Goal: Task Accomplishment & Management: Manage account settings

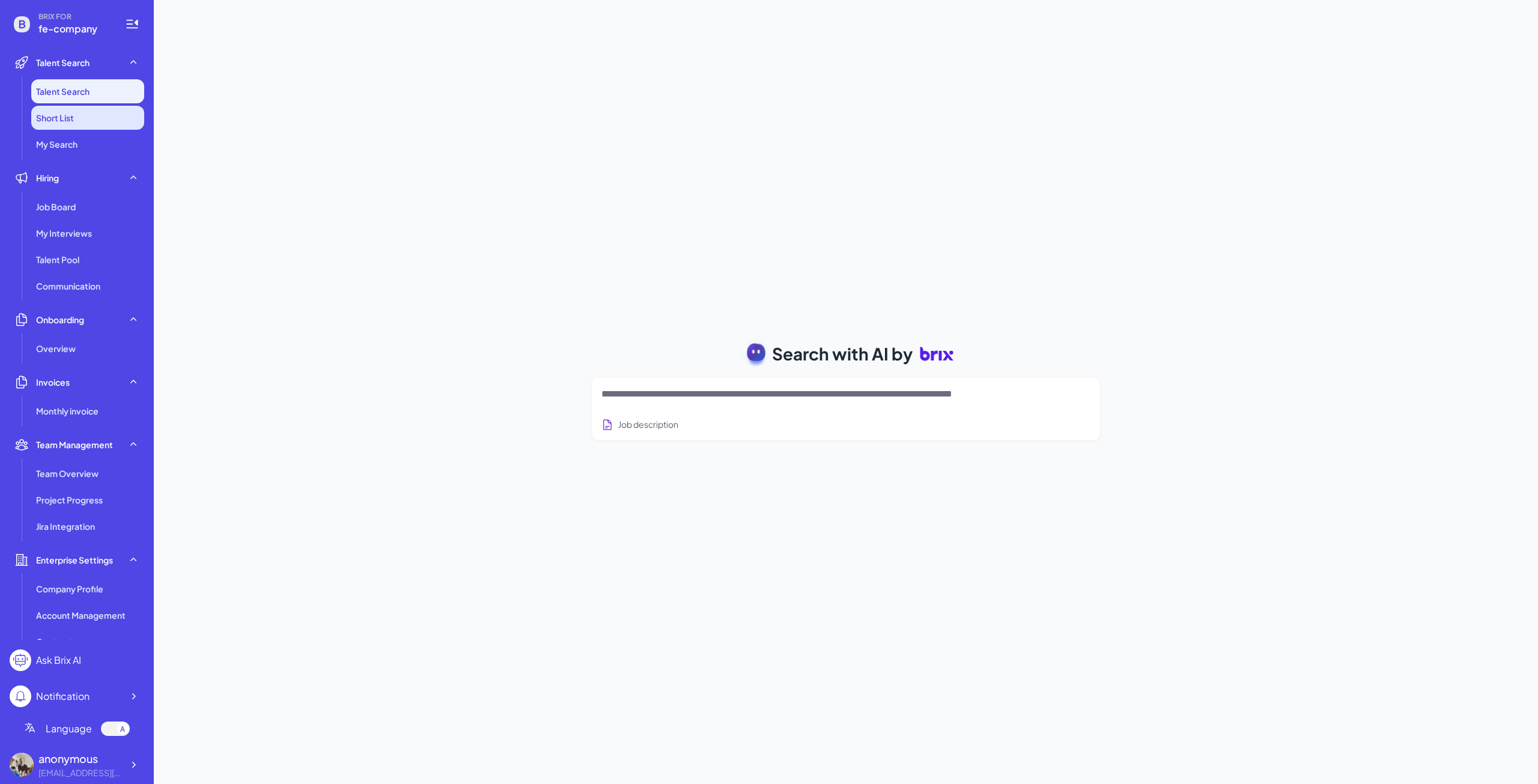
click at [39, 126] on li "Short List" at bounding box center [87, 118] width 113 height 24
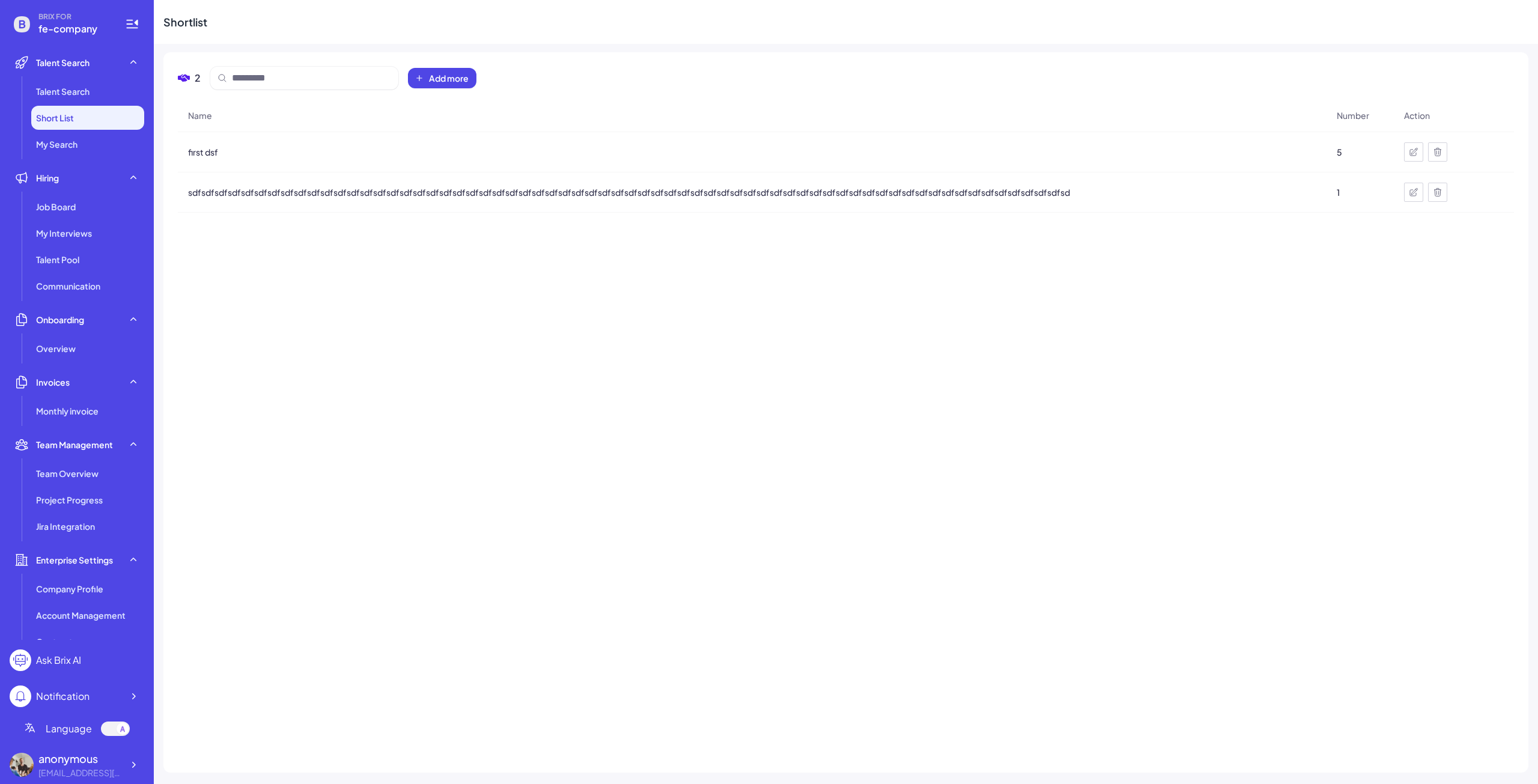
click at [1409, 193] on icon at bounding box center [1414, 192] width 9 height 9
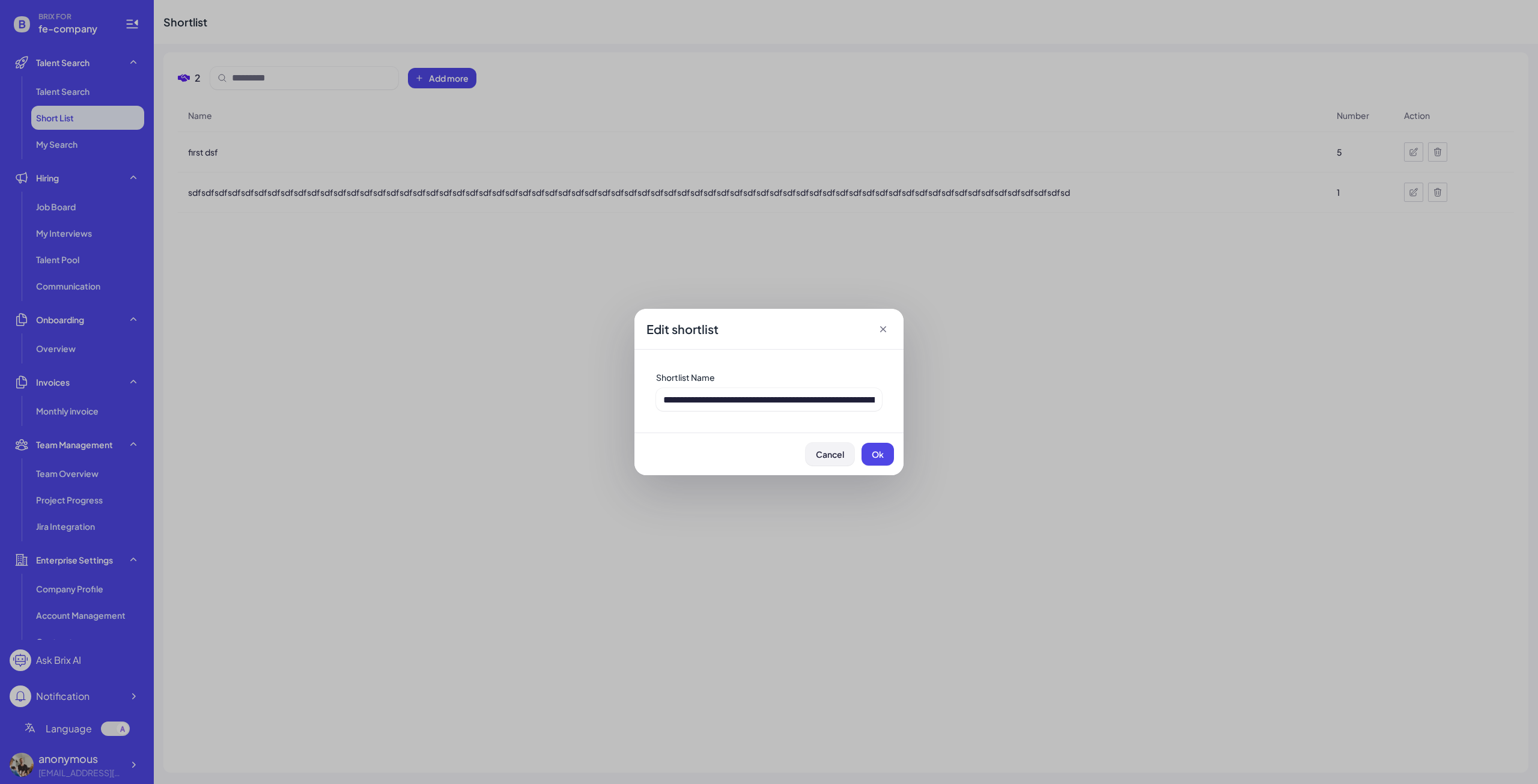
click at [831, 460] on button "Cancel" at bounding box center [830, 454] width 48 height 23
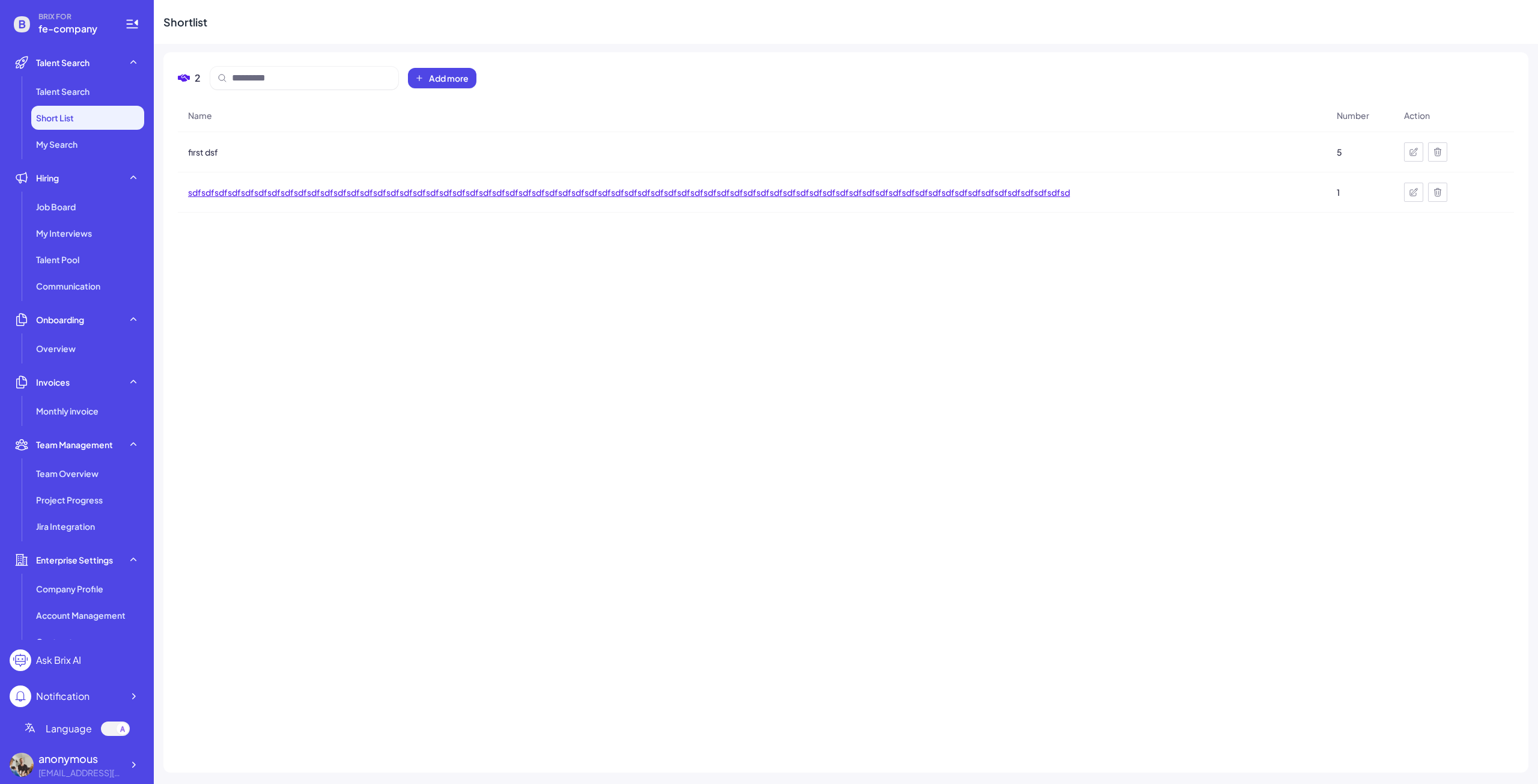
click at [694, 190] on span "sdfsdfsdfsdfsdfsdfsdfsdfsdfsdfsdfsdfsdfsdfsdfsdfsdfsdfsdfsdfsdfsdfsdfsdfsdfsdfs…" at bounding box center [629, 192] width 882 height 12
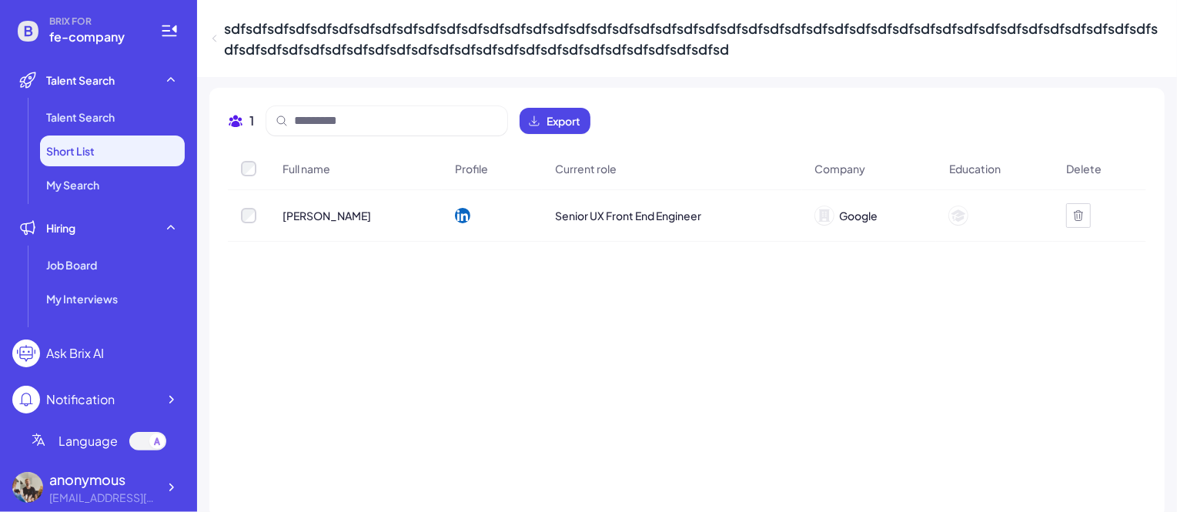
click at [414, 417] on div "Full name Profile Current role Company Education Delete Jorik Tangelder Senior …" at bounding box center [687, 324] width 919 height 352
click at [112, 142] on li "Short List" at bounding box center [112, 151] width 145 height 31
click at [213, 41] on icon at bounding box center [214, 38] width 10 height 15
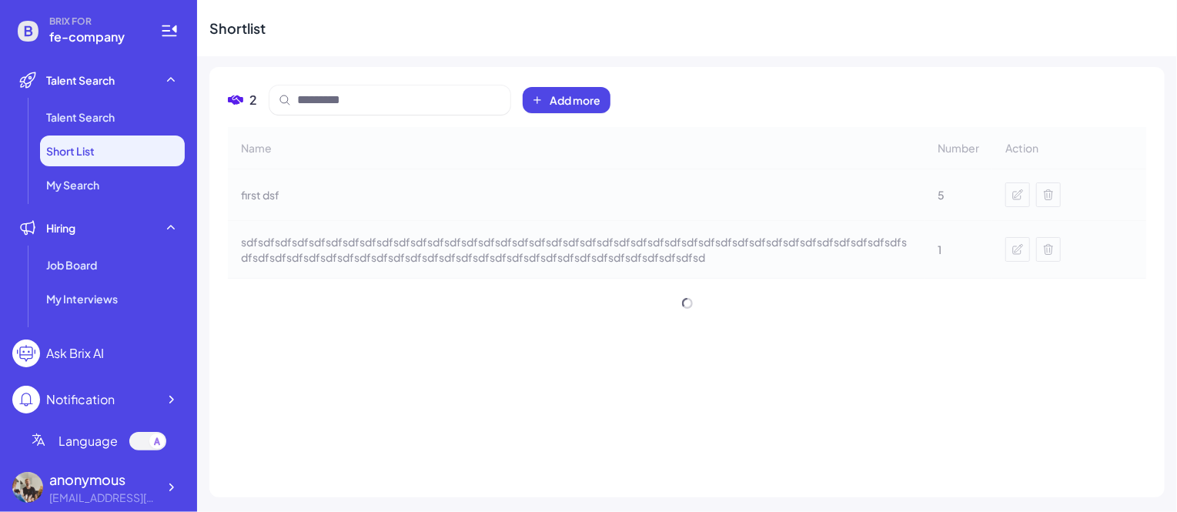
click at [434, 414] on div "Name Number Action first dsf 5 sdfsdfsdfsdfsdfsdfsdfsdfsdfsdfsdfsdfsdfsdfsdfsdf…" at bounding box center [687, 303] width 919 height 352
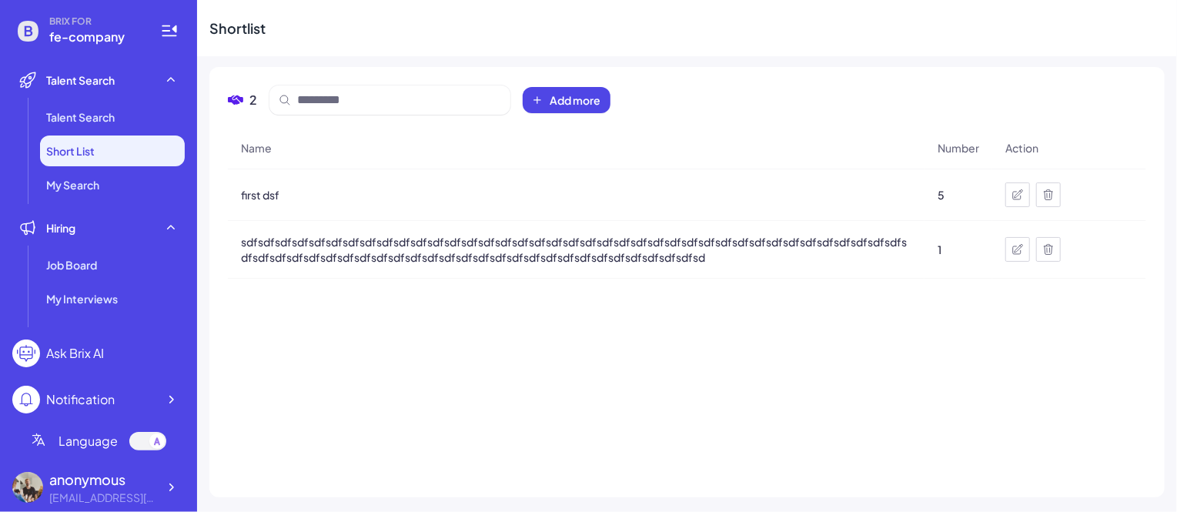
click at [79, 159] on li "Short List" at bounding box center [112, 151] width 145 height 31
click at [92, 132] on li "Talent Search" at bounding box center [112, 117] width 145 height 31
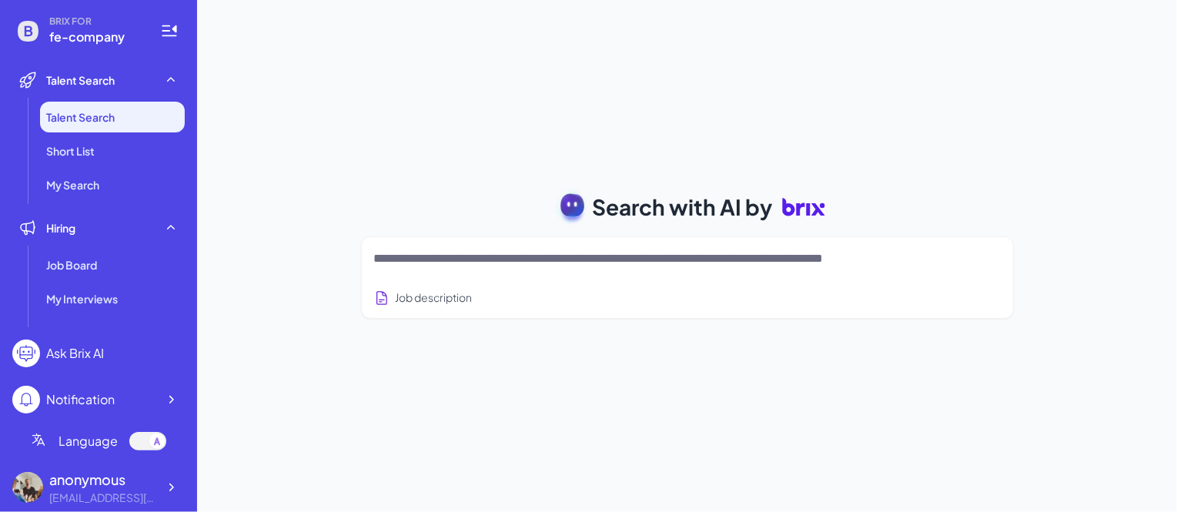
click at [464, 260] on textarea at bounding box center [669, 259] width 590 height 18
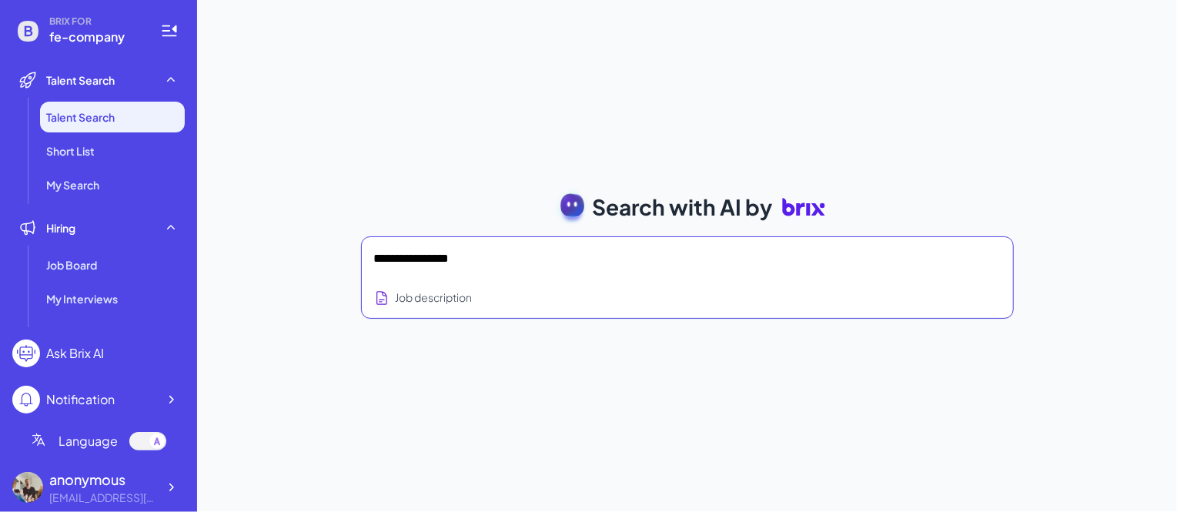
type textarea "**********"
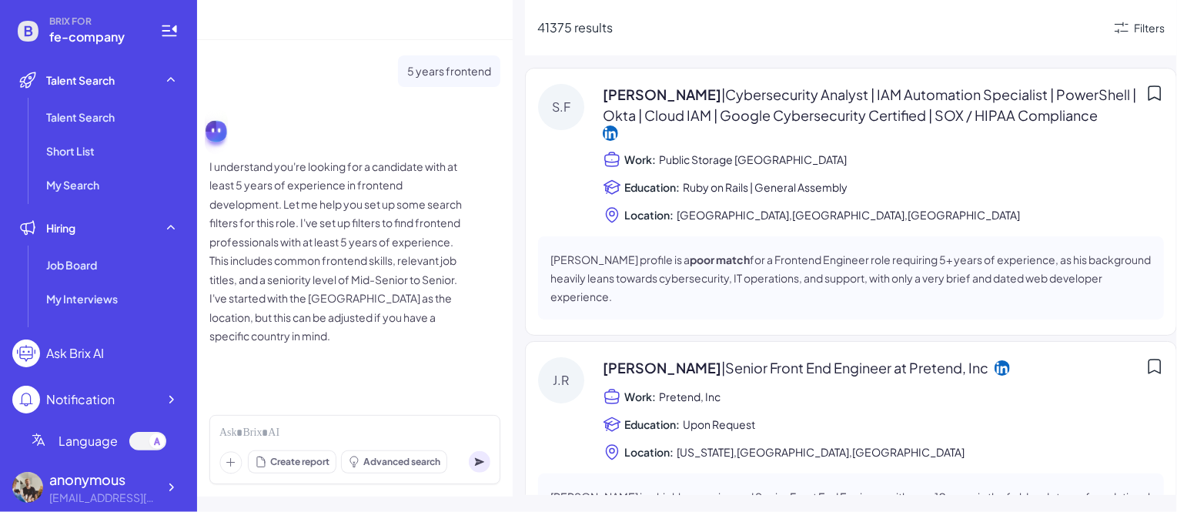
click at [1147, 93] on icon at bounding box center [1155, 93] width 18 height 18
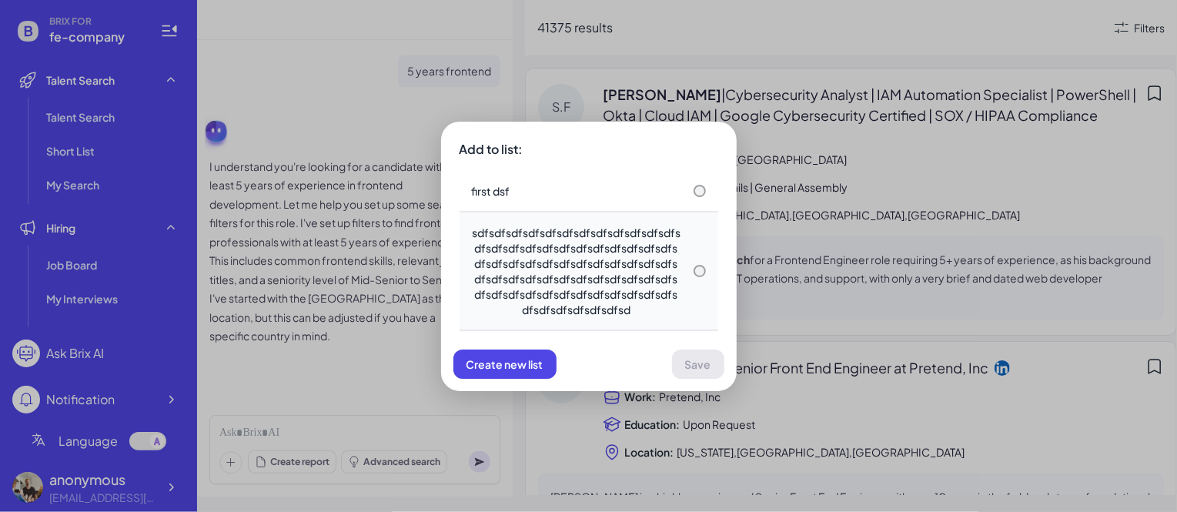
click at [633, 267] on div "sdfsdfsdfsdfsdfsdfsdfsdfsdfsdfsdfsdfsdfsdfsdfsdfsdfsdfsdfsdfsdfsdfsdfsdfsdfsdfs…" at bounding box center [576, 271] width 209 height 92
click at [693, 356] on button "Save" at bounding box center [698, 364] width 52 height 29
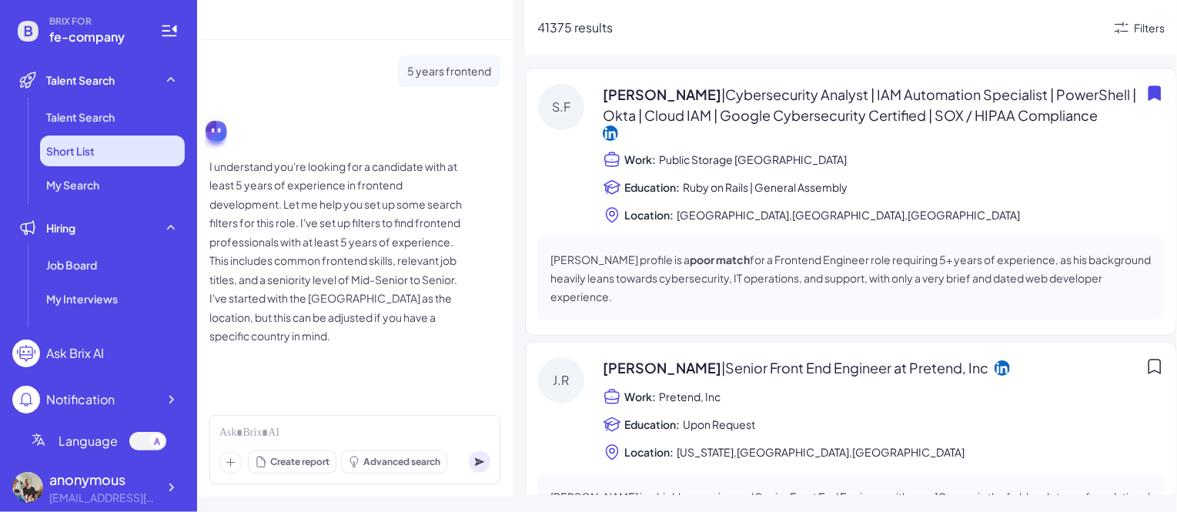
click at [121, 155] on li "Short List" at bounding box center [112, 151] width 145 height 31
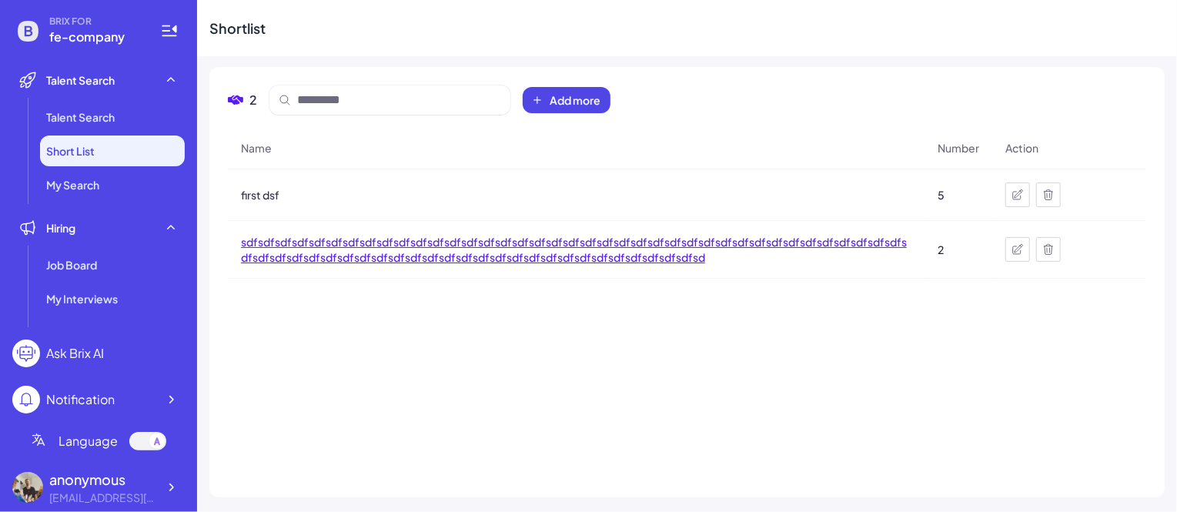
click at [884, 243] on span "sdfsdfsdfsdfsdfsdfsdfsdfsdfsdfsdfsdfsdfsdfsdfsdfsdfsdfsdfsdfsdfsdfsdfsdfsdfsdfs…" at bounding box center [576, 249] width 671 height 31
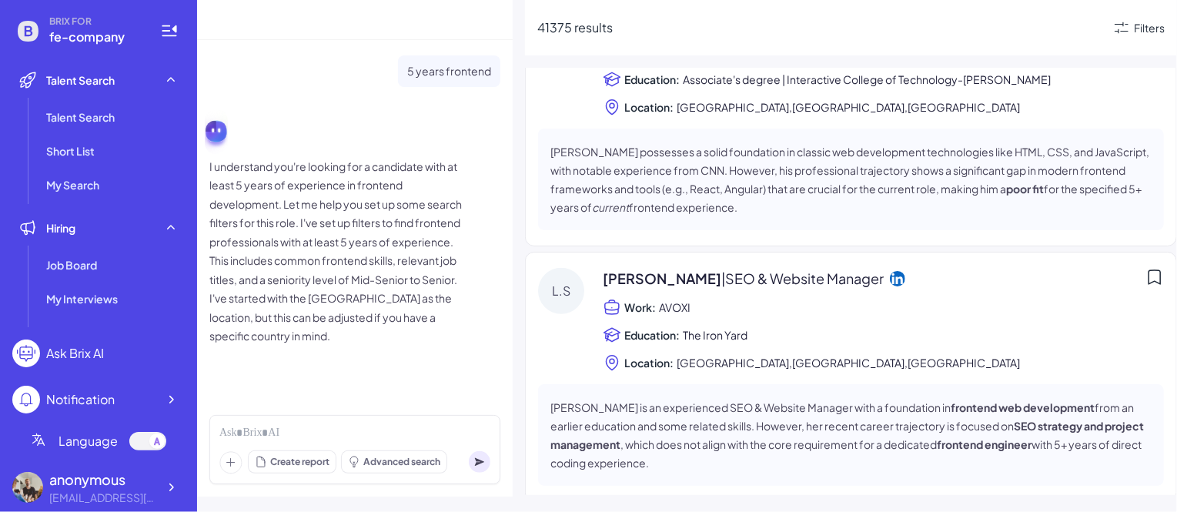
click at [815, 306] on div "Work: AVOXI" at bounding box center [883, 307] width 561 height 18
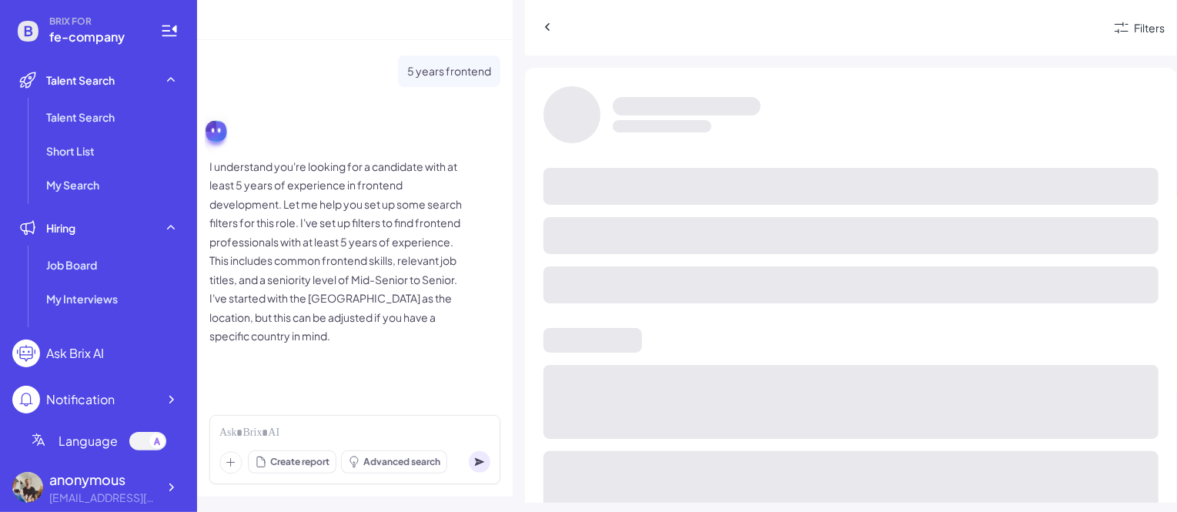
scroll to position [508, 0]
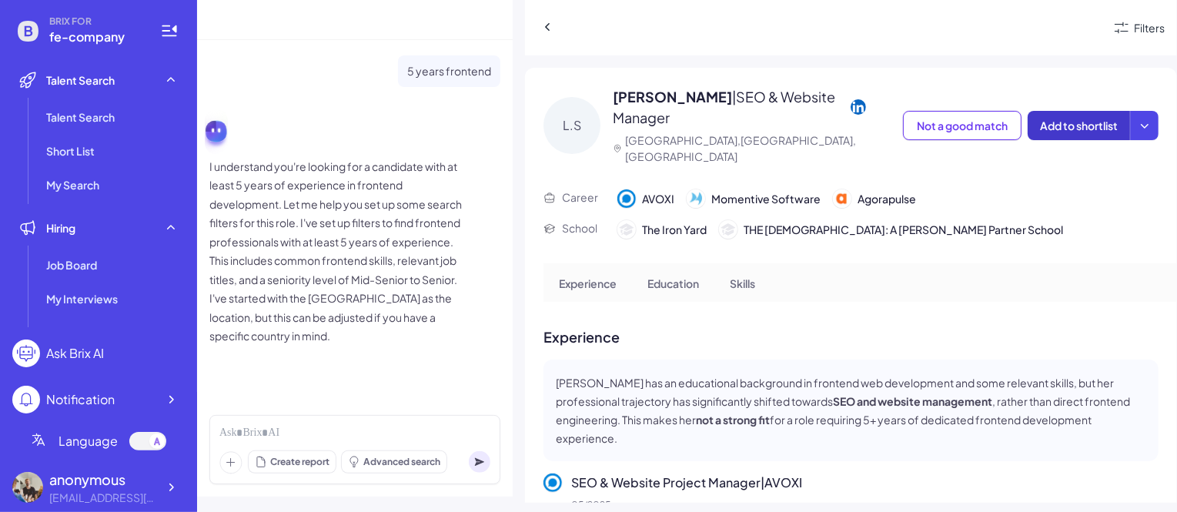
click at [1064, 119] on span "Add to shortlist" at bounding box center [1079, 126] width 78 height 14
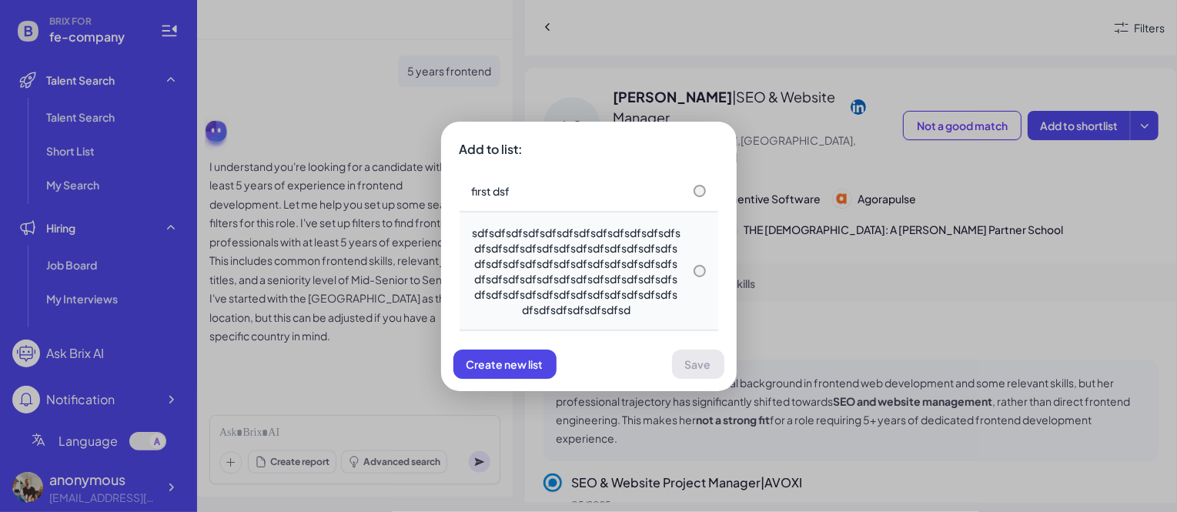
click at [613, 276] on div "sdfsdfsdfsdfsdfsdfsdfsdfsdfsdfsdfsdfsdfsdfsdfsdfsdfsdfsdfsdfsdfsdfsdfsdfsdfsdfs…" at bounding box center [576, 271] width 209 height 92
click at [689, 364] on span "Save" at bounding box center [698, 364] width 26 height 14
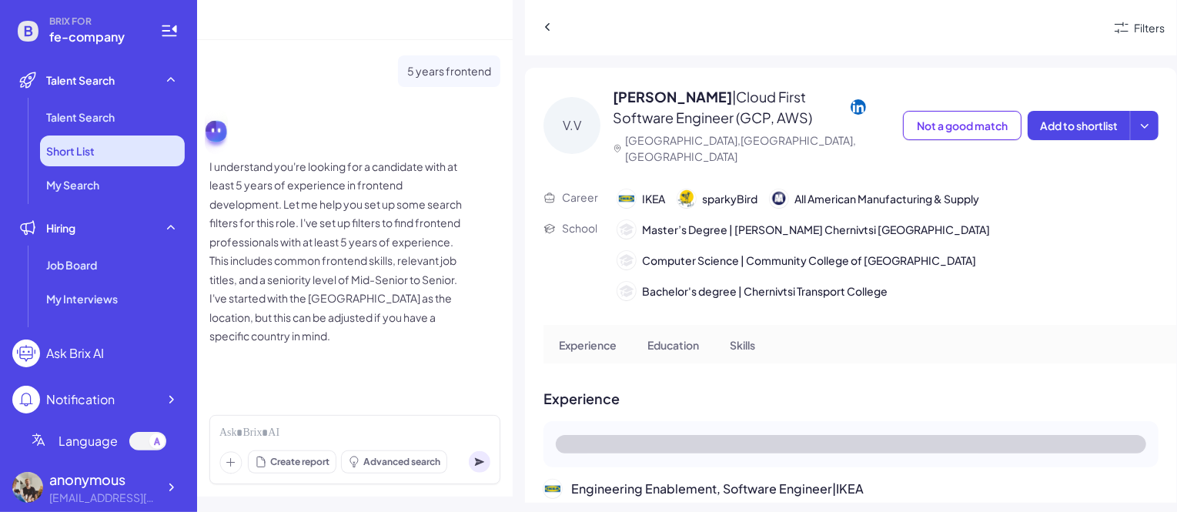
click at [57, 146] on span "Short List" at bounding box center [70, 150] width 49 height 15
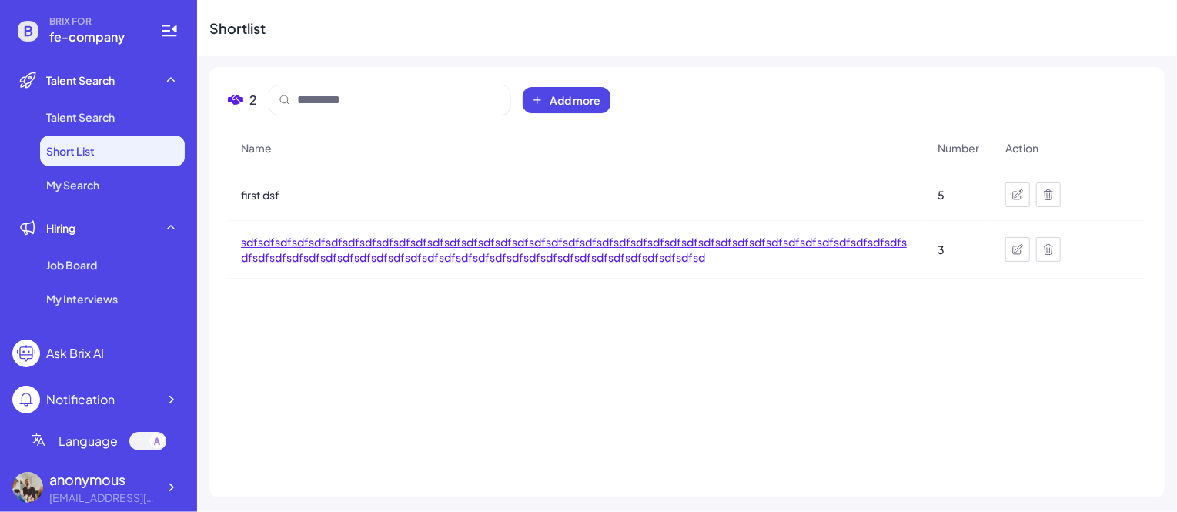
click at [684, 247] on span "sdfsdfsdfsdfsdfsdfsdfsdfsdfsdfsdfsdfsdfsdfsdfsdfsdfsdfsdfsdfsdfsdfsdfsdfsdfsdfs…" at bounding box center [576, 249] width 671 height 31
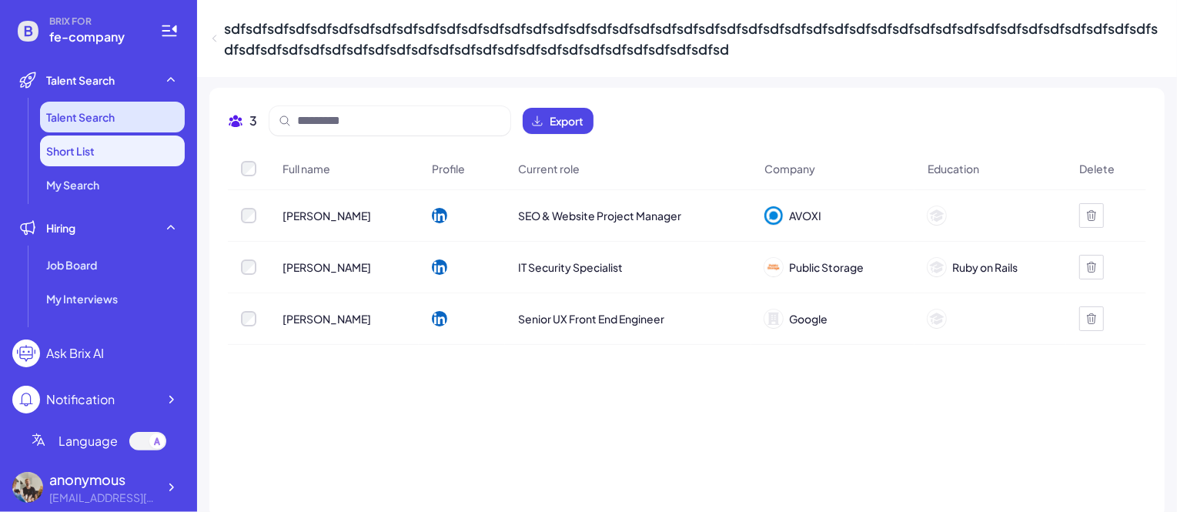
click at [65, 119] on span "Talent Search" at bounding box center [80, 116] width 69 height 15
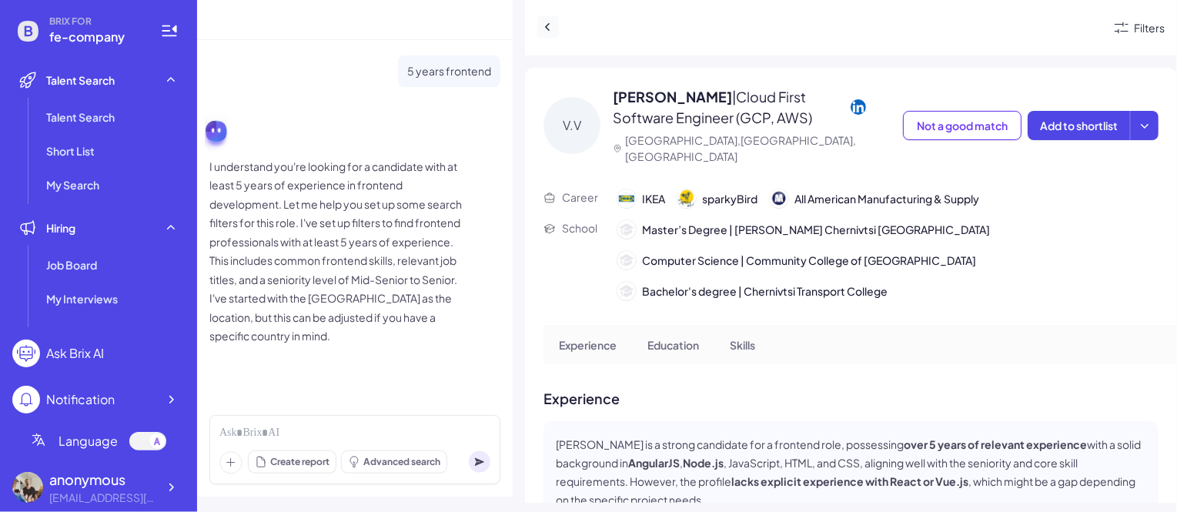
click at [545, 32] on icon at bounding box center [548, 26] width 15 height 15
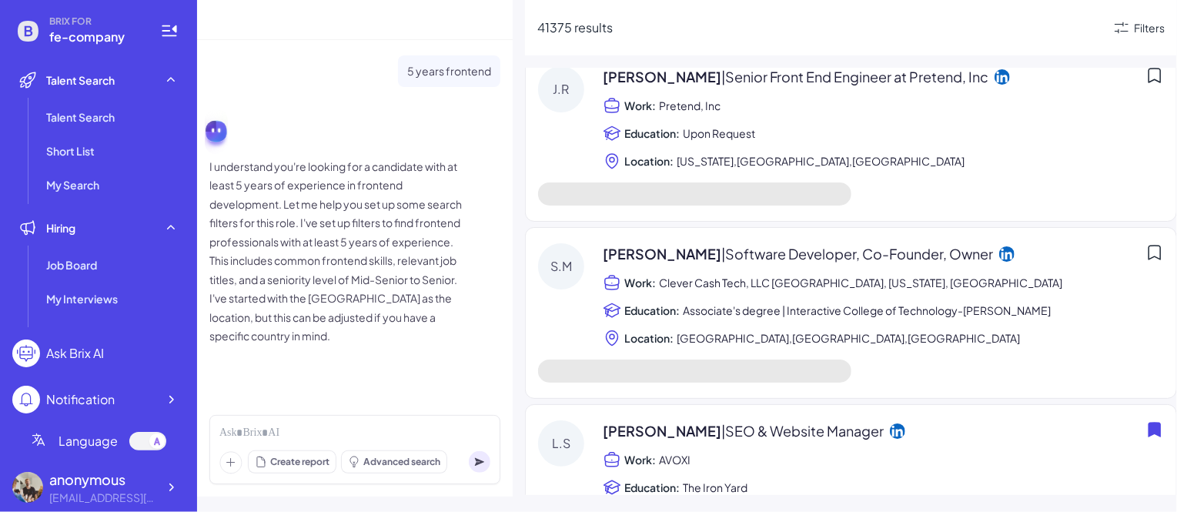
scroll to position [291, 0]
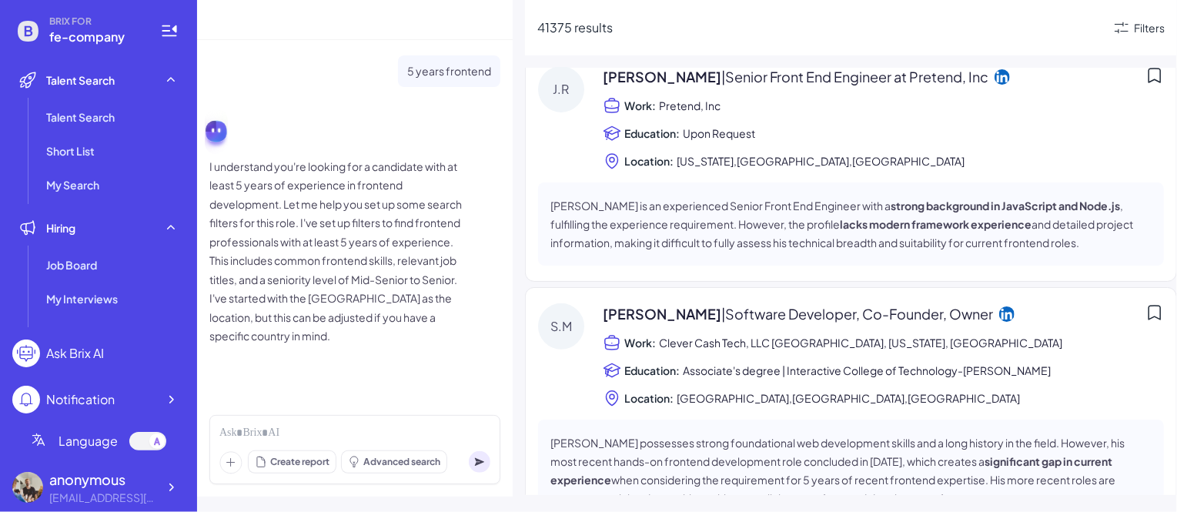
click at [1146, 313] on icon at bounding box center [1155, 312] width 18 height 18
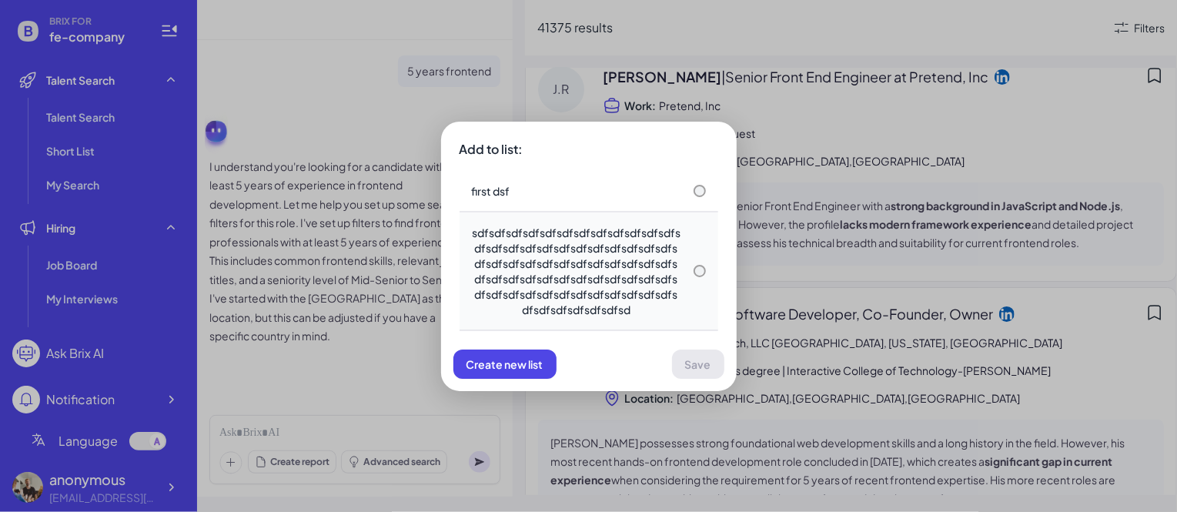
click at [662, 289] on div "sdfsdfsdfsdfsdfsdfsdfsdfsdfsdfsdfsdfsdfsdfsdfsdfsdfsdfsdfsdfsdfsdfsdfsdfsdfsdfs…" at bounding box center [576, 271] width 209 height 92
click at [696, 363] on span "Save" at bounding box center [698, 364] width 26 height 14
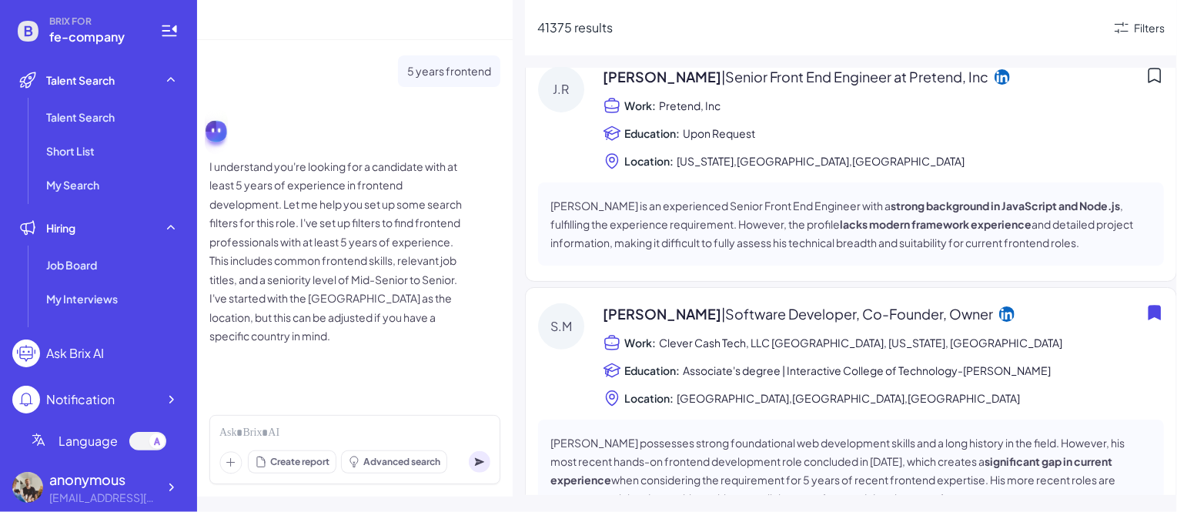
click at [873, 110] on div "Work: Pretend, Inc" at bounding box center [883, 105] width 561 height 18
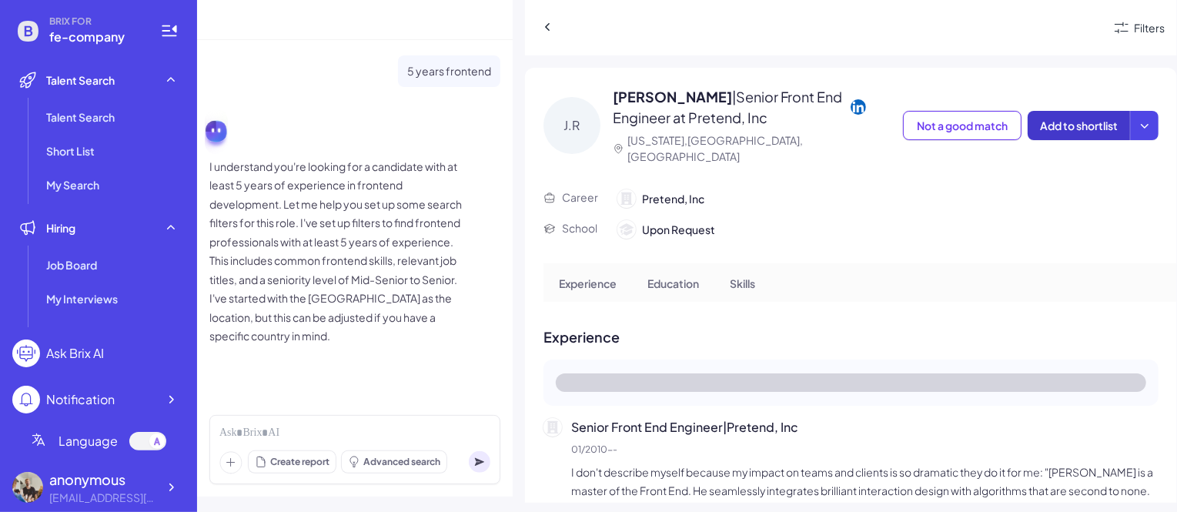
click at [1084, 119] on span "Add to shortlist" at bounding box center [1079, 126] width 78 height 14
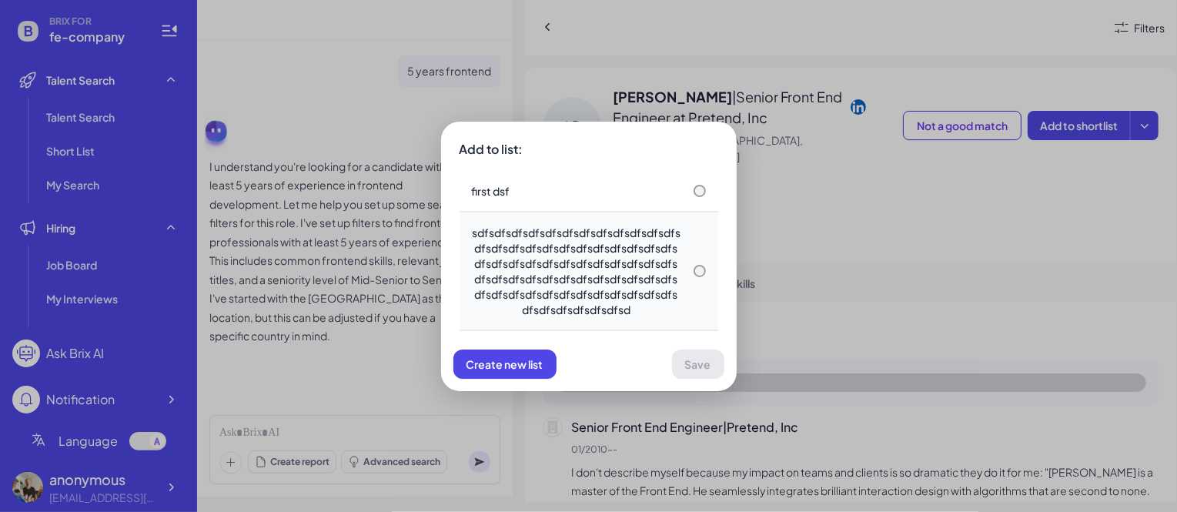
click at [685, 287] on div "sdfsdfsdfsdfsdfsdfsdfsdfsdfsdfsdfsdfsdfsdfsdfsdfsdfsdfsdfsdfsdfsdfsdfsdfsdfsdfs…" at bounding box center [589, 271] width 234 height 92
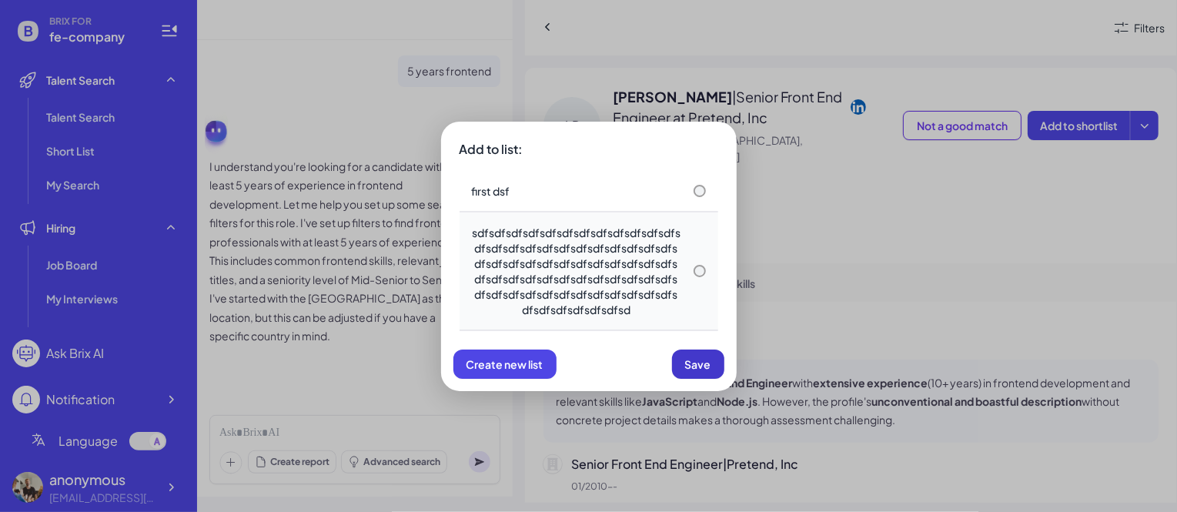
click at [702, 364] on span "Save" at bounding box center [698, 364] width 26 height 14
